Goal: Find specific page/section: Find specific page/section

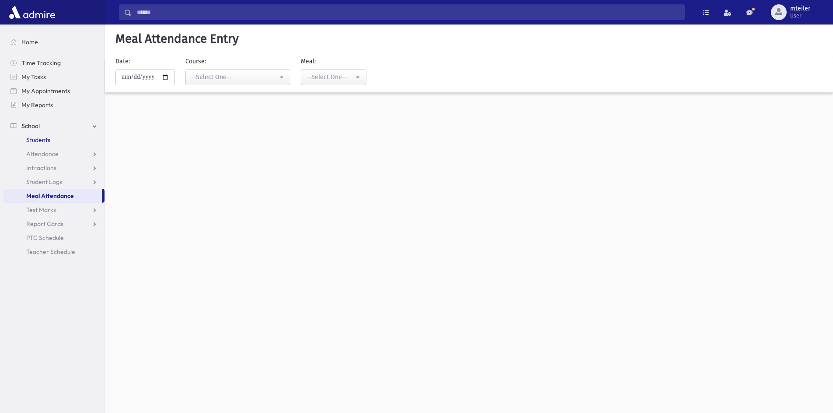
click at [48, 138] on span "Students" at bounding box center [38, 140] width 24 height 8
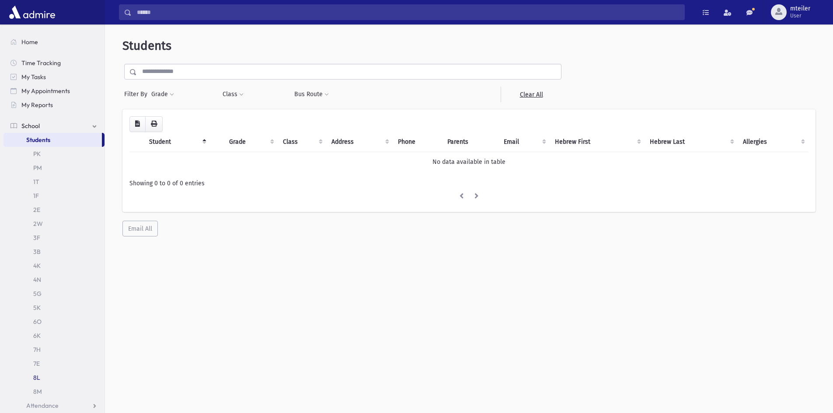
click at [43, 383] on link "8L" at bounding box center [53, 378] width 101 height 14
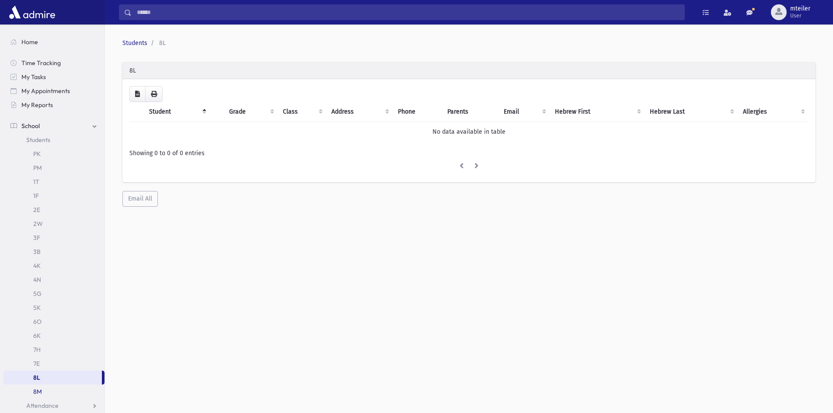
click at [51, 396] on link "8M" at bounding box center [53, 392] width 101 height 14
